Goal: Transaction & Acquisition: Purchase product/service

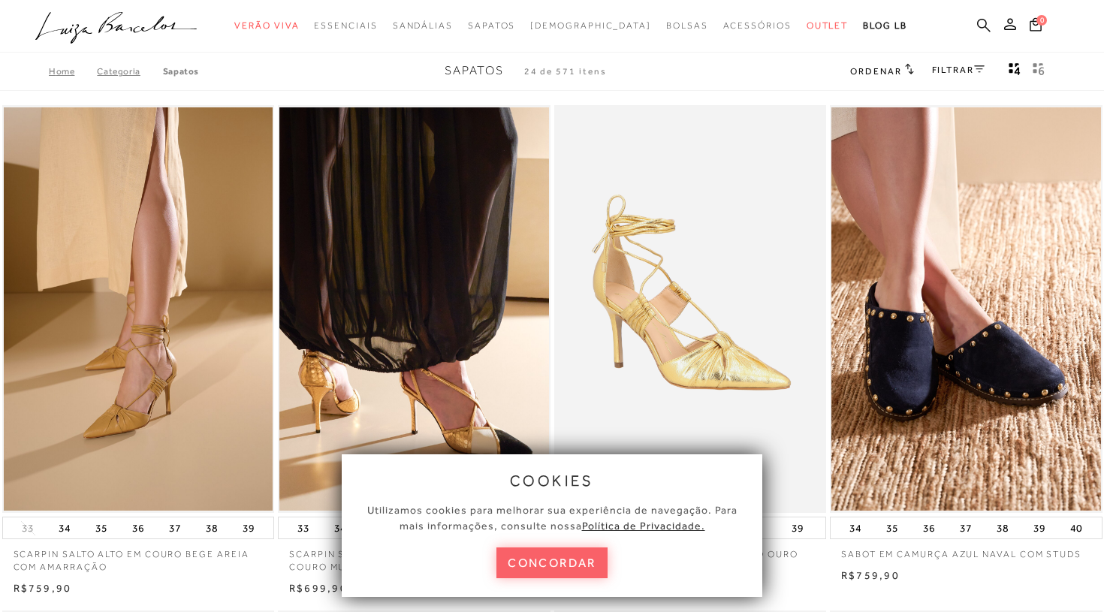
click at [984, 28] on icon at bounding box center [984, 25] width 14 height 14
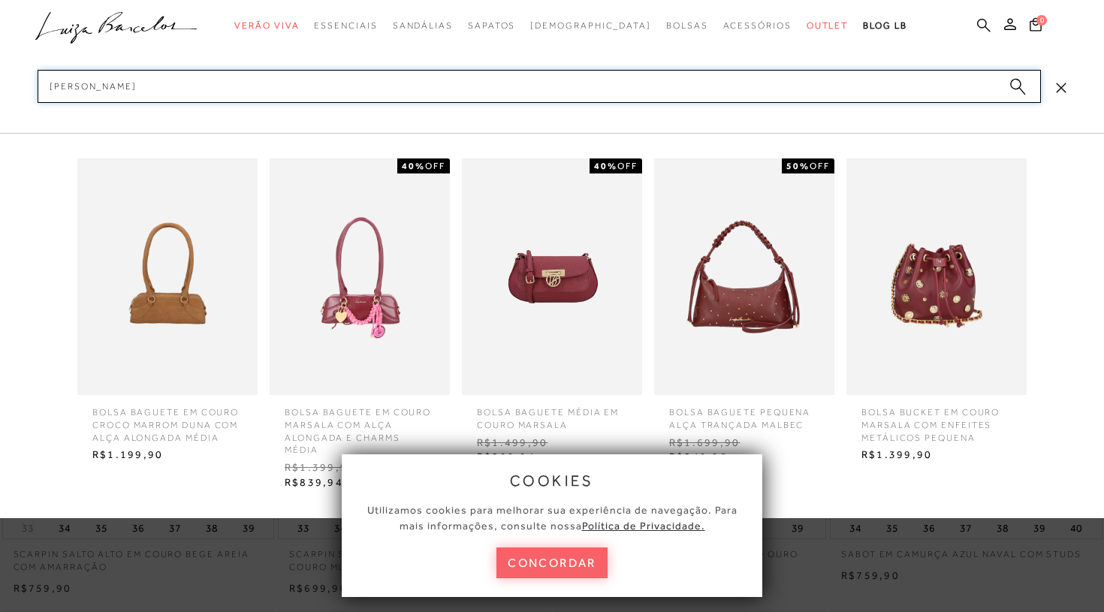
type input "[PERSON_NAME]"
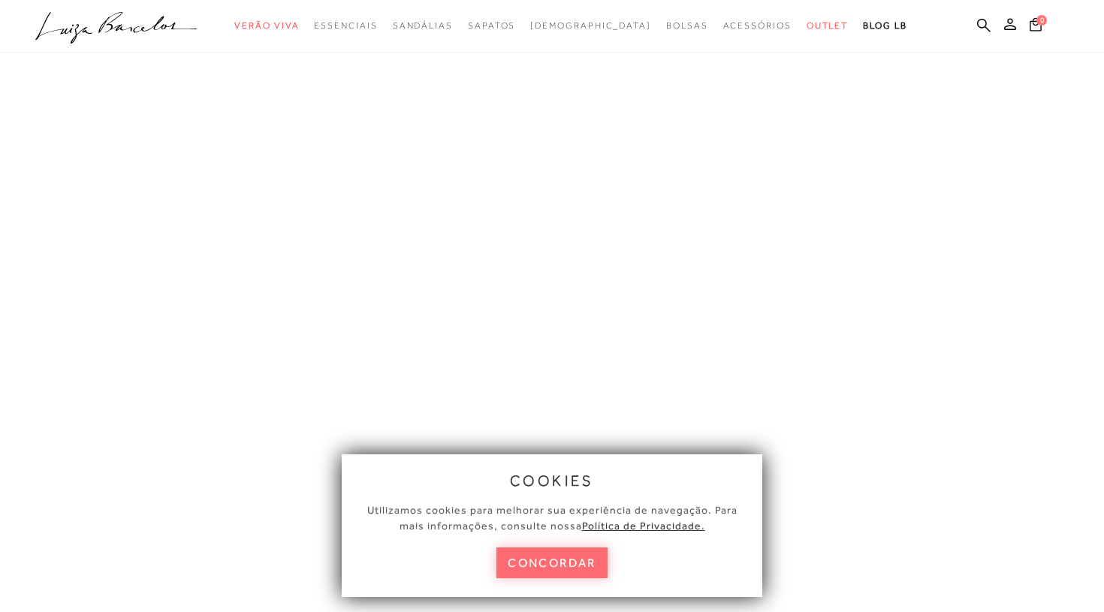
click at [566, 557] on button "concordar" at bounding box center [552, 563] width 111 height 31
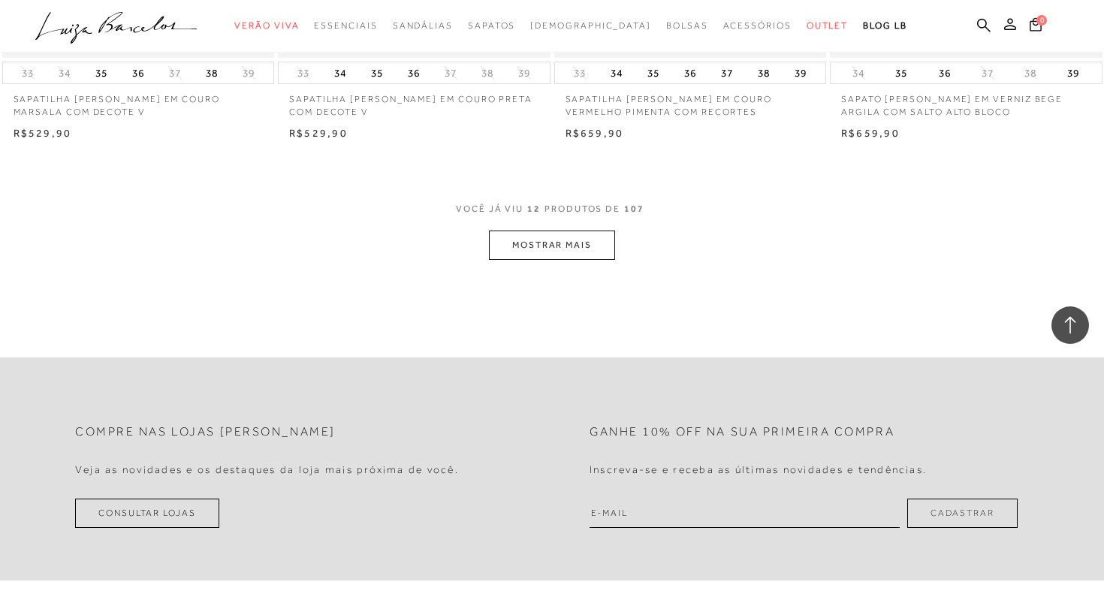
scroll to position [1442, 0]
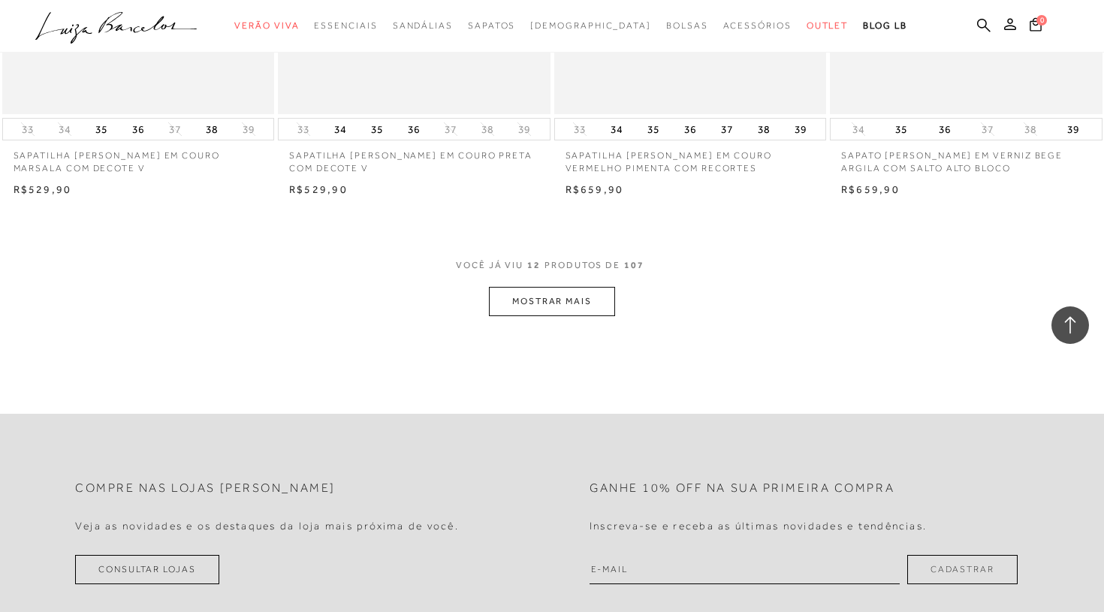
click at [568, 291] on button "MOSTRAR MAIS" at bounding box center [552, 301] width 126 height 29
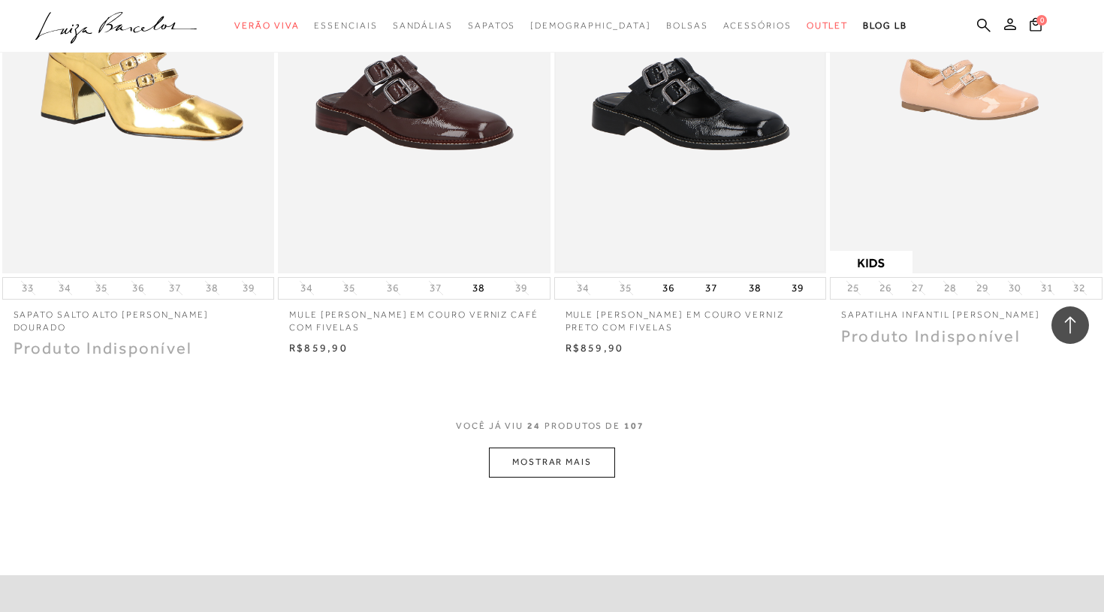
scroll to position [3049, 0]
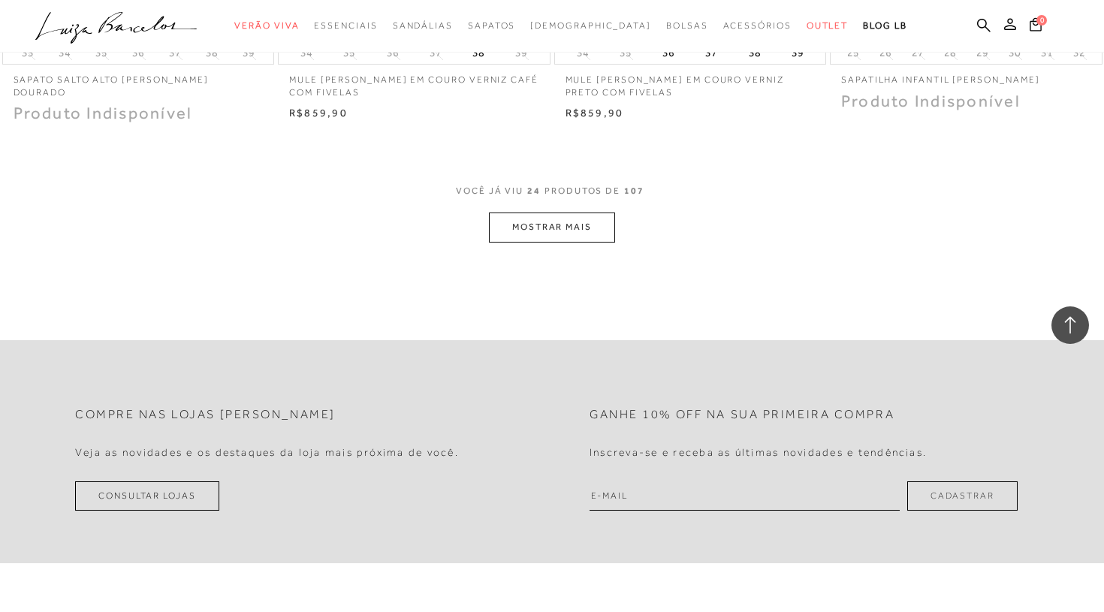
click at [549, 213] on button "MOSTRAR MAIS" at bounding box center [552, 227] width 126 height 29
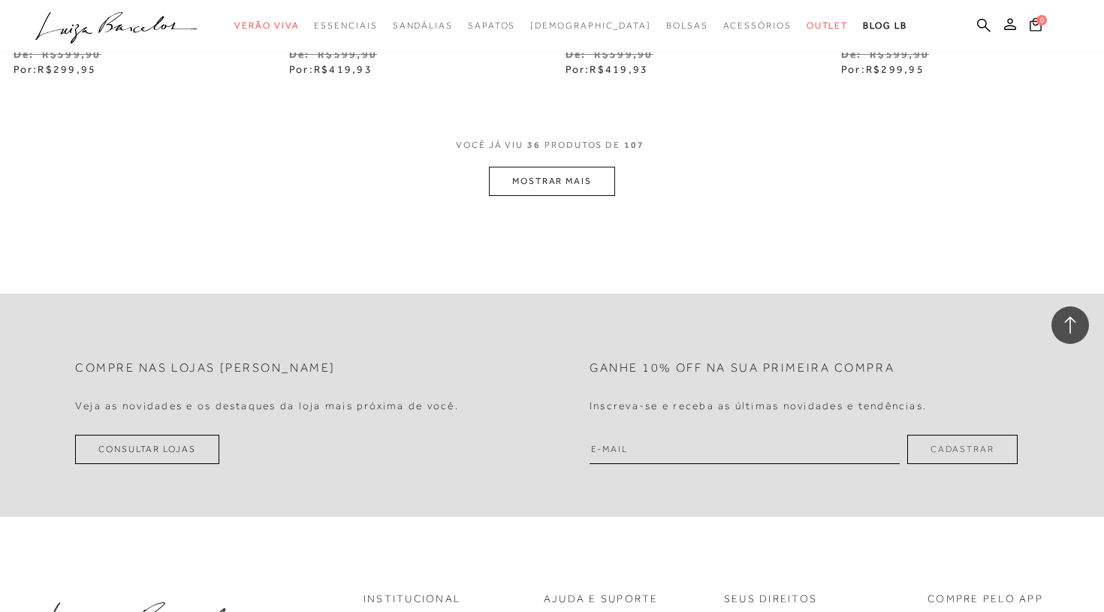
scroll to position [4716, 0]
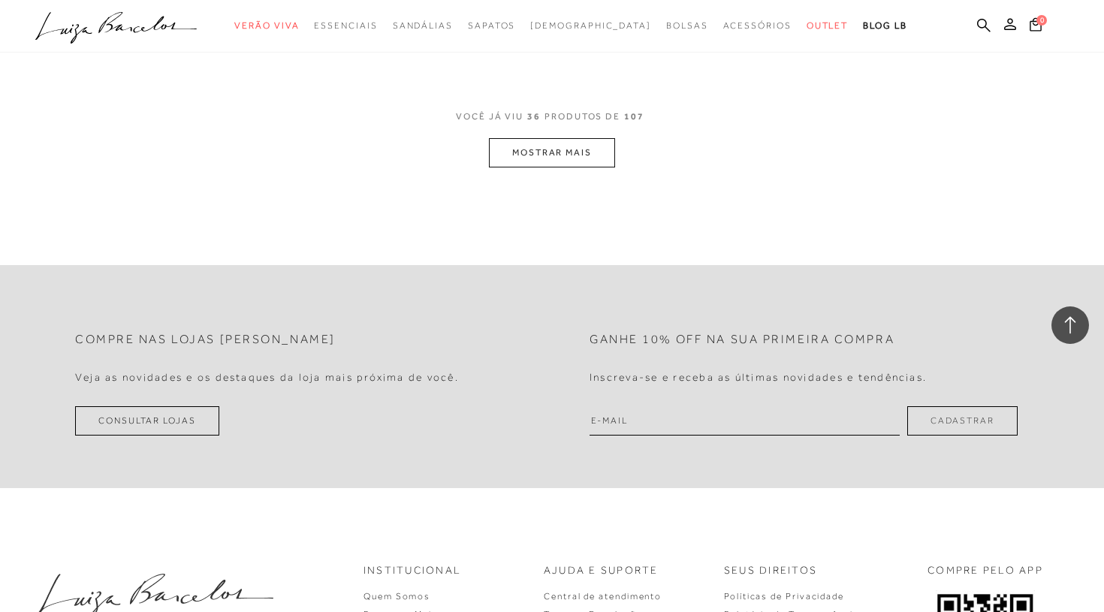
click at [561, 138] on button "MOSTRAR MAIS" at bounding box center [552, 152] width 126 height 29
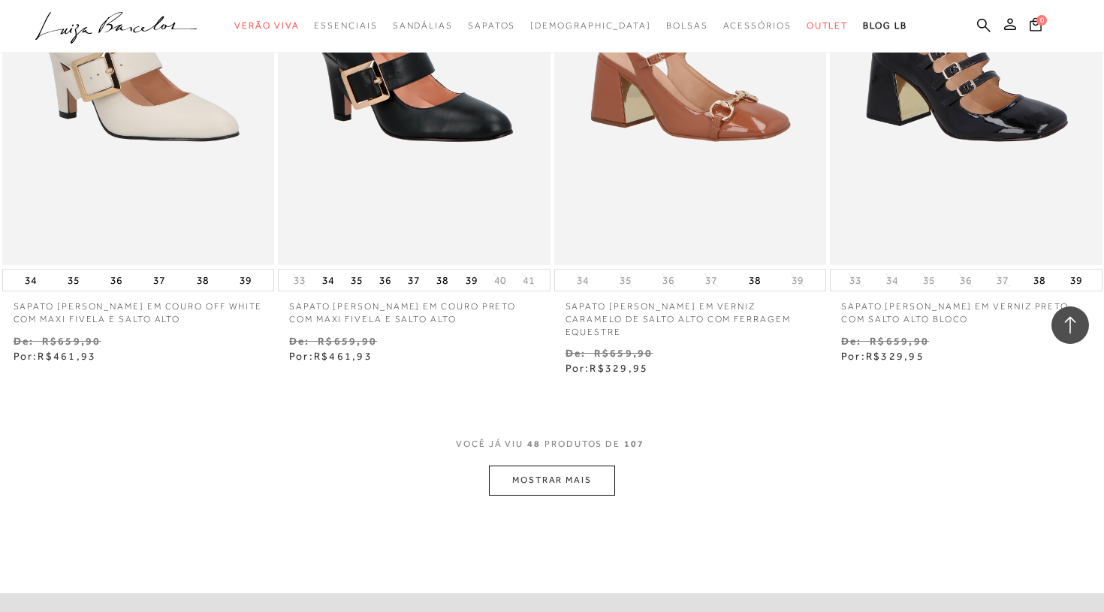
scroll to position [5967, 0]
click at [536, 465] on button "MOSTRAR MAIS" at bounding box center [552, 479] width 126 height 29
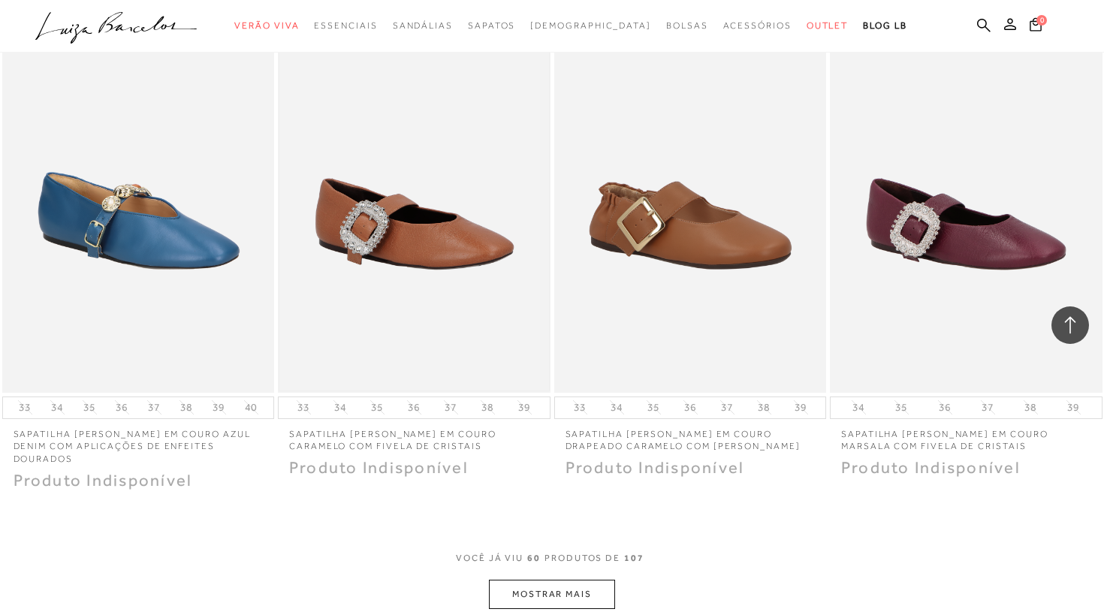
scroll to position [7524, 0]
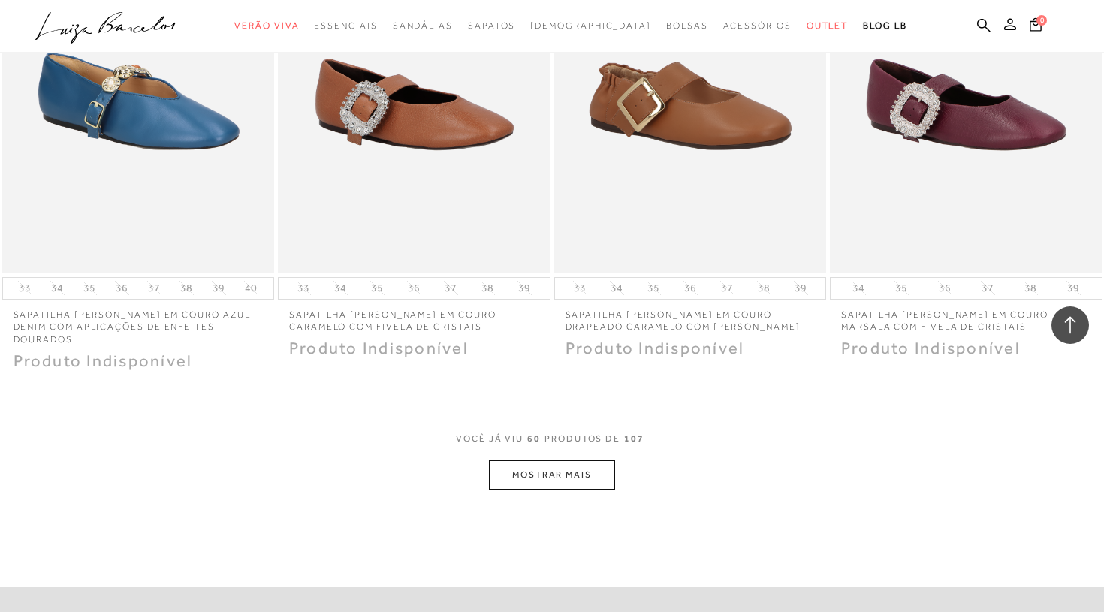
click at [535, 461] on button "MOSTRAR MAIS" at bounding box center [552, 475] width 126 height 29
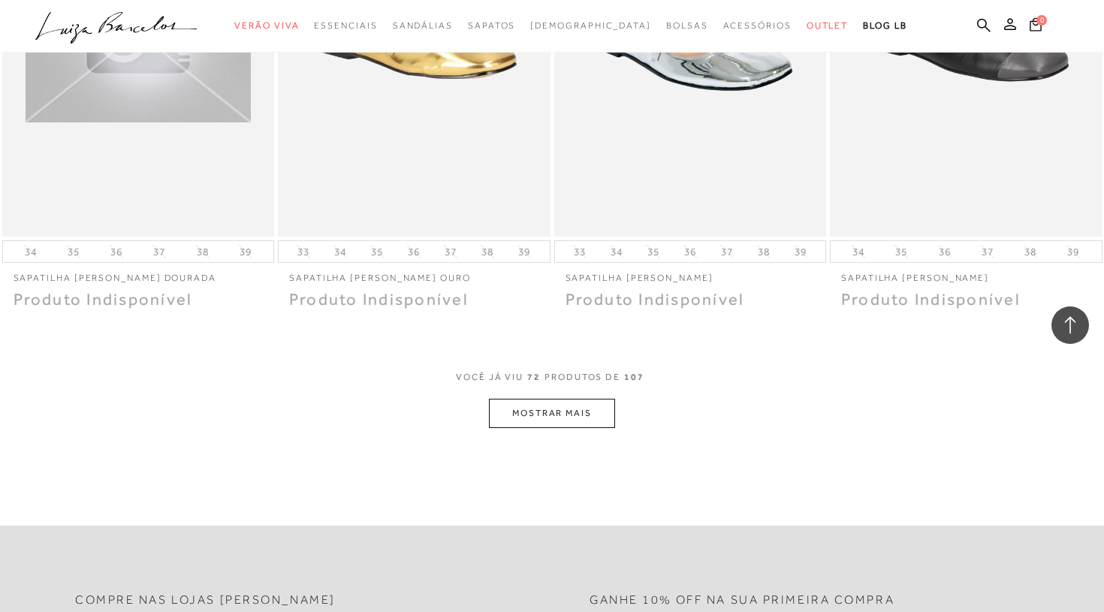
scroll to position [9103, 0]
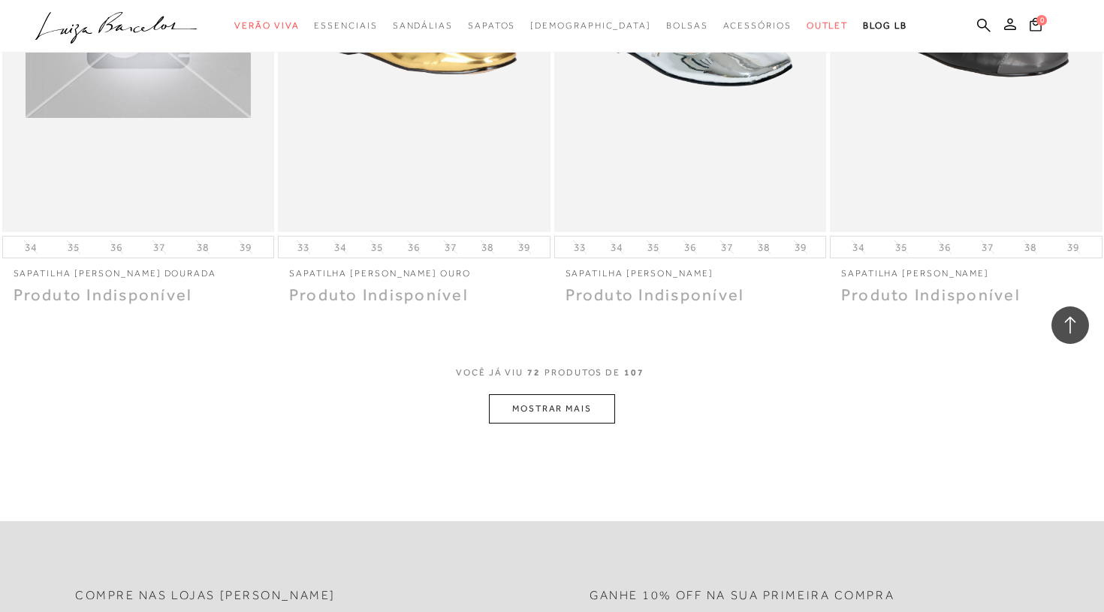
click at [549, 394] on button "MOSTRAR MAIS" at bounding box center [552, 408] width 126 height 29
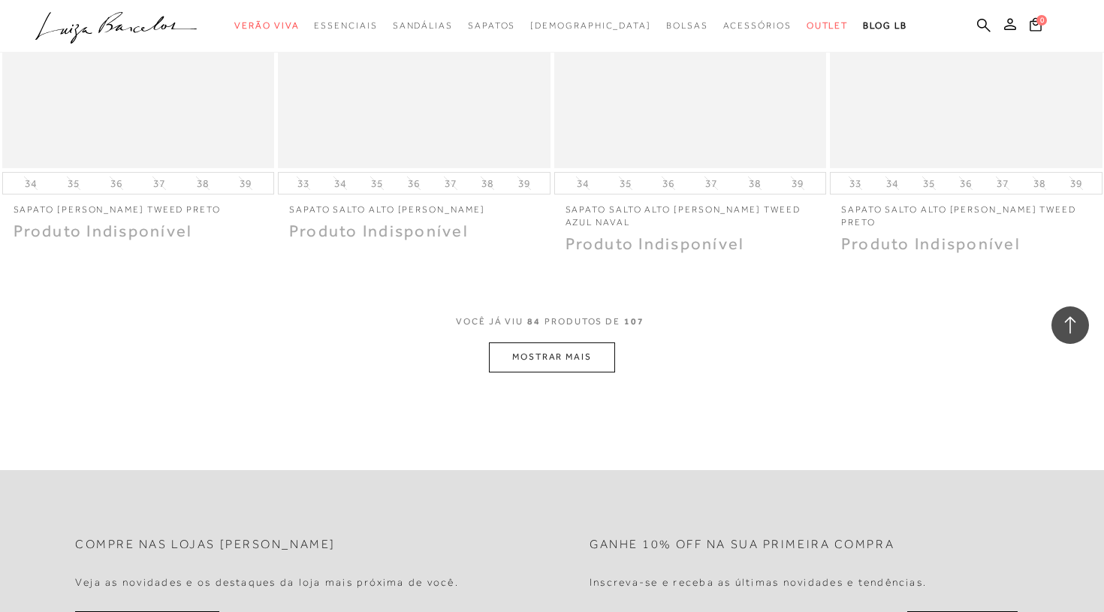
scroll to position [10708, 0]
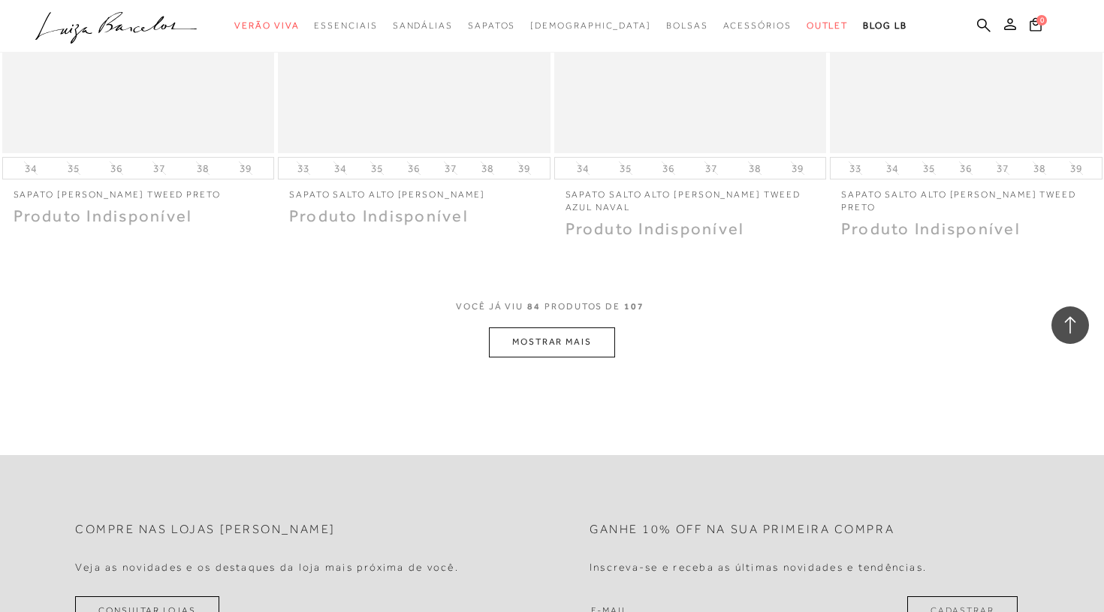
click at [566, 328] on button "MOSTRAR MAIS" at bounding box center [552, 342] width 126 height 29
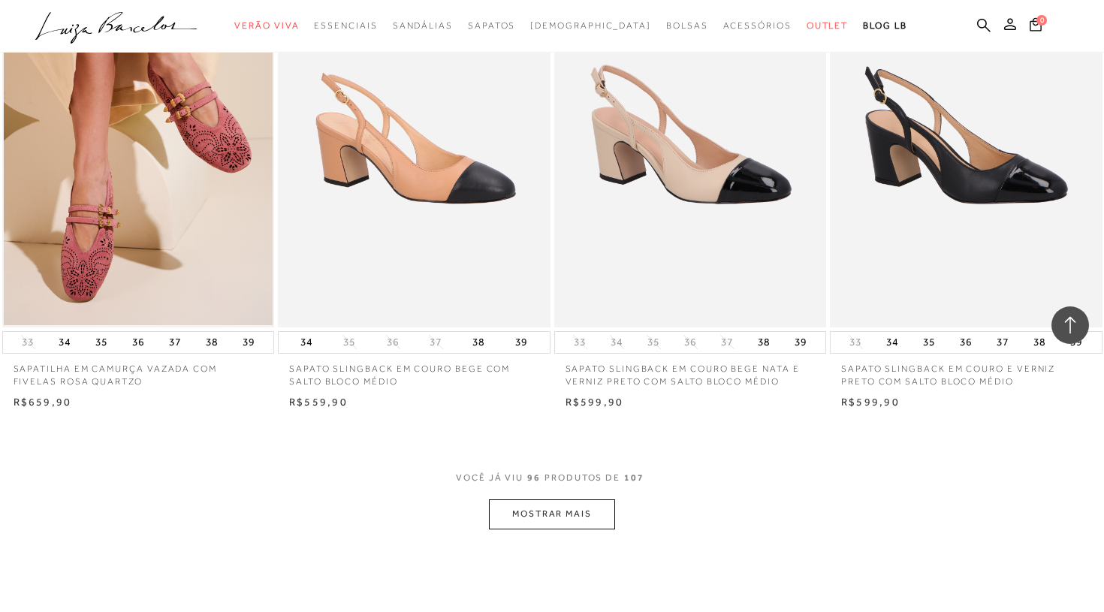
scroll to position [12070, 0]
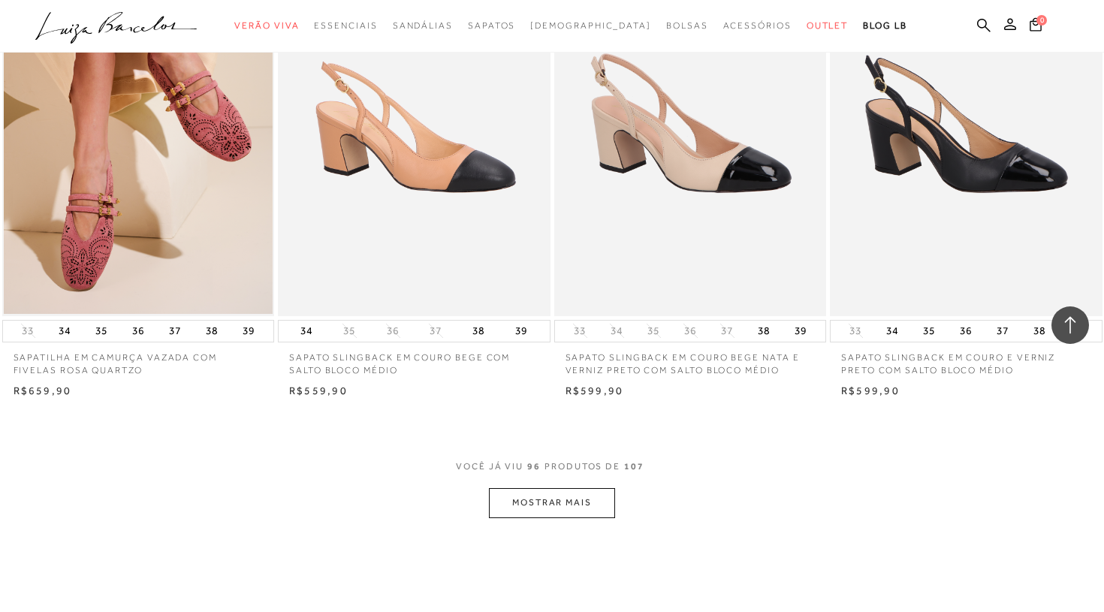
click at [549, 488] on button "MOSTRAR MAIS" at bounding box center [552, 502] width 126 height 29
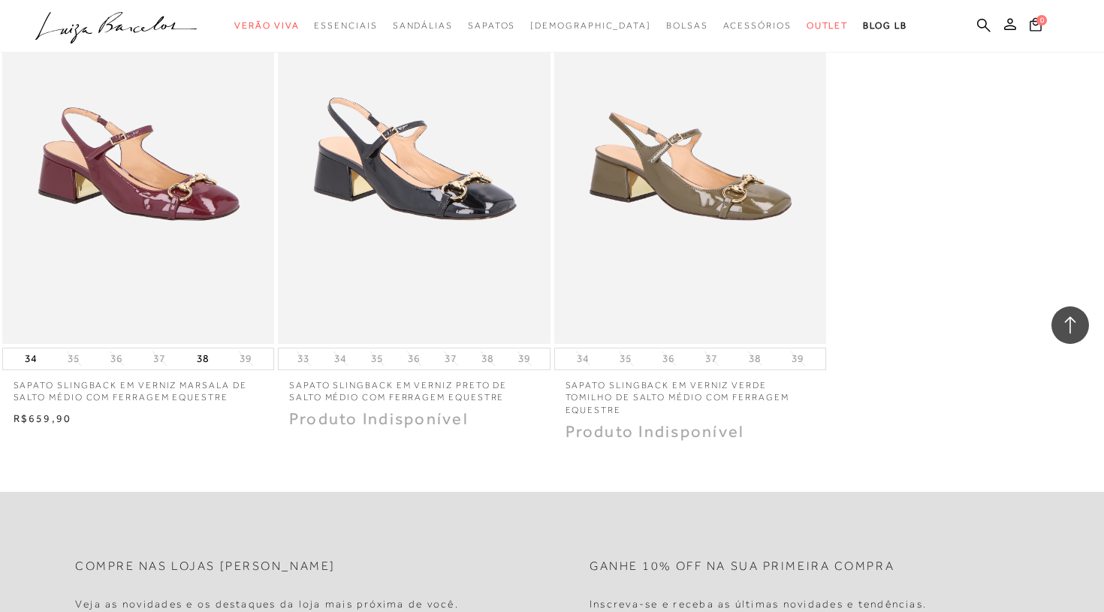
scroll to position [13627, 0]
